Goal: Information Seeking & Learning: Understand process/instructions

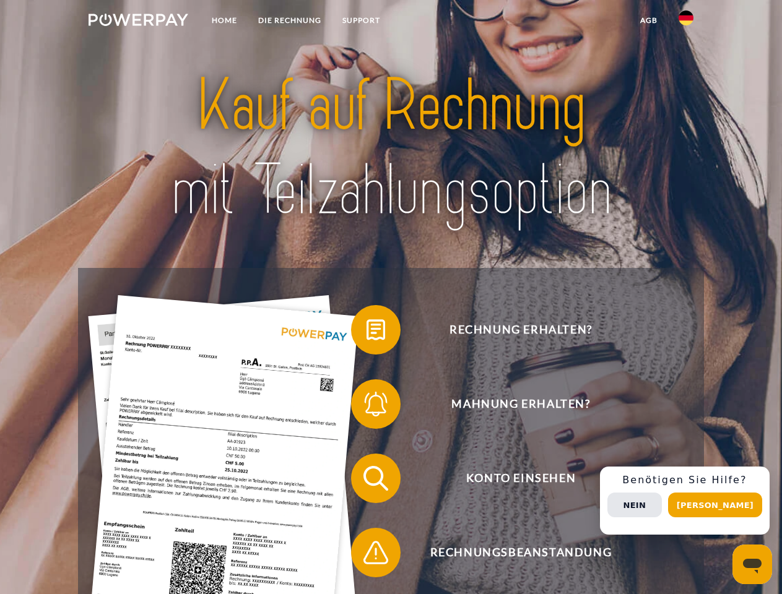
click at [138, 22] on img at bounding box center [139, 20] width 100 height 12
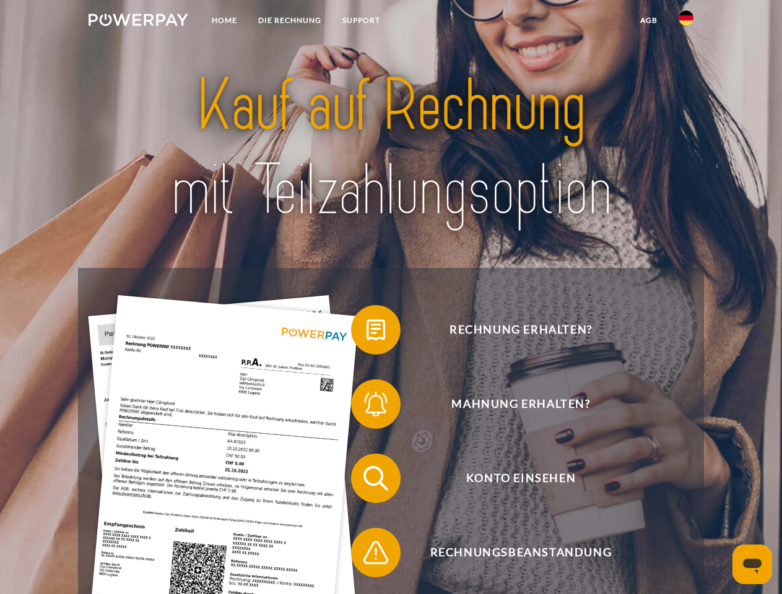
click at [686, 22] on img at bounding box center [685, 18] width 15 height 15
click at [648, 20] on link "agb" at bounding box center [648, 20] width 38 height 22
click at [366, 332] on span at bounding box center [357, 330] width 62 height 62
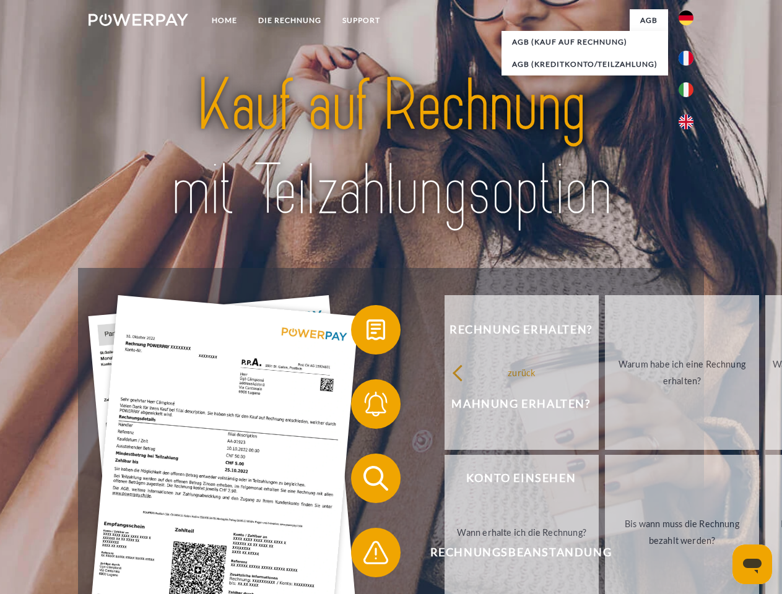
click at [432, 407] on div "zurück Warum habe ich eine Rechnung erhalten? Was habe ich noch offen, ist mein…" at bounding box center [682, 452] width 500 height 319
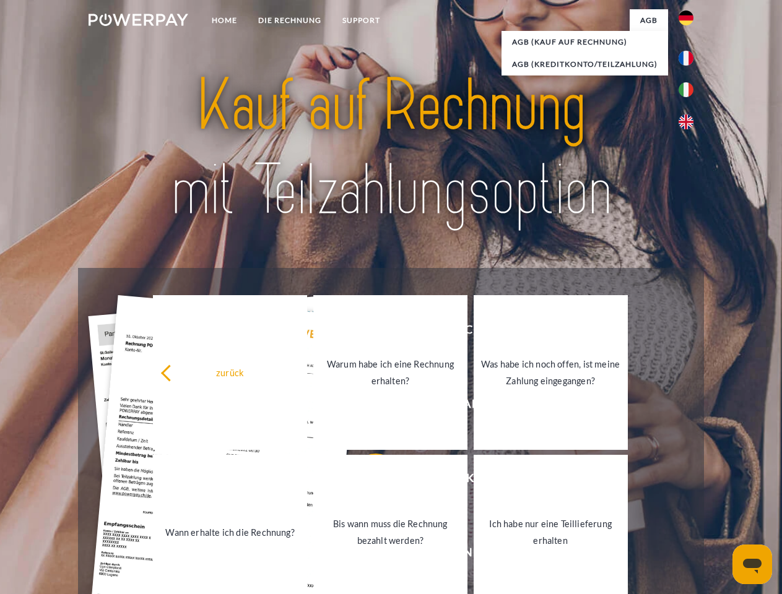
click at [366, 481] on link "Bis wann muss die Rechnung bezahlt werden?" at bounding box center [390, 532] width 154 height 155
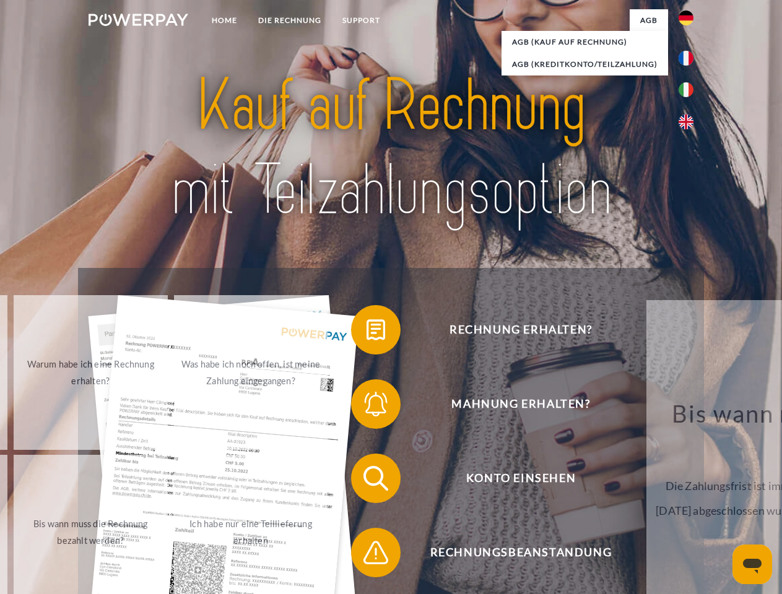
click at [366, 555] on span at bounding box center [357, 553] width 62 height 62
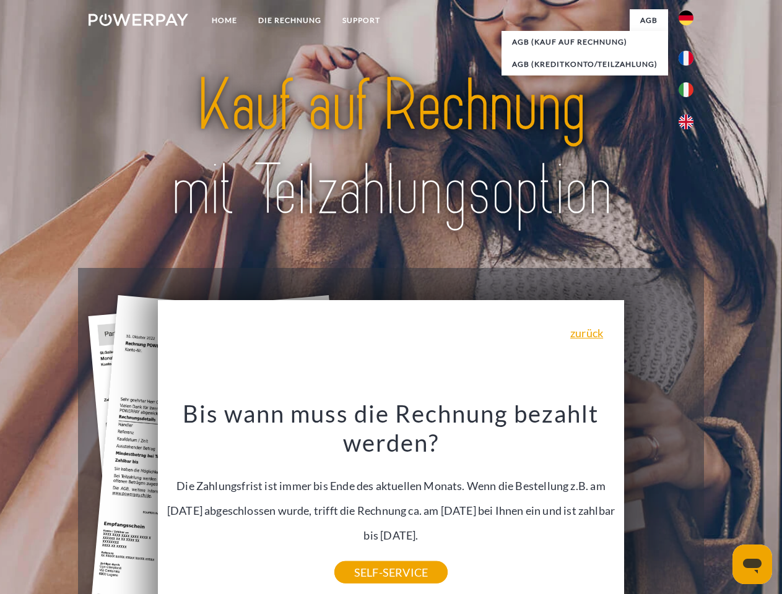
click at [689, 501] on div "Rechnung erhalten? Mahnung erhalten? Konto einsehen" at bounding box center [390, 515] width 625 height 495
click at [659, 503] on span "Konto einsehen" at bounding box center [520, 479] width 303 height 50
click at [719, 505] on header "Home DIE RECHNUNG SUPPORT" at bounding box center [391, 427] width 782 height 855
